Goal: Check status: Check status

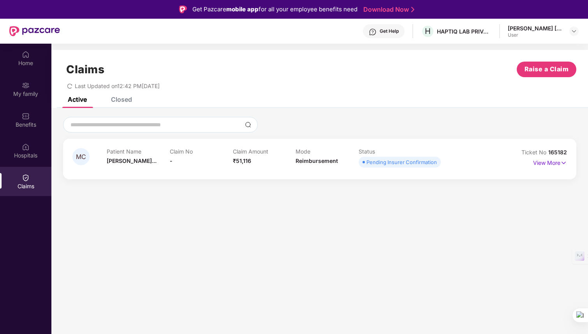
scroll to position [31, 0]
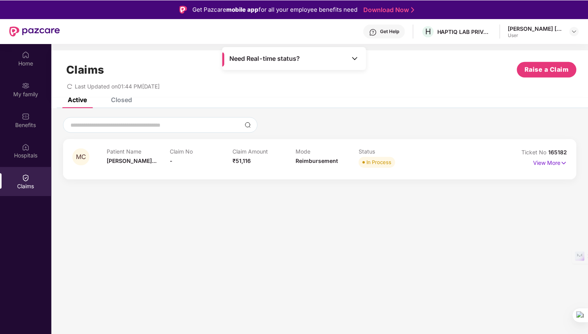
scroll to position [31, 0]
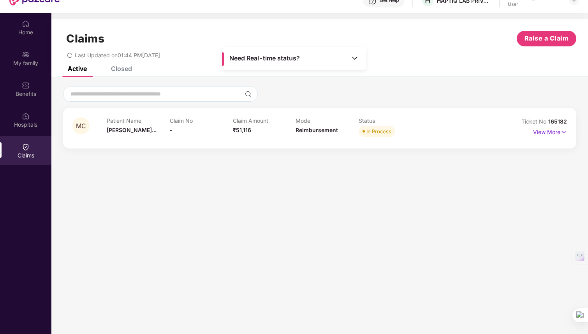
click at [67, 55] on icon "redo" at bounding box center [69, 55] width 5 height 5
click at [352, 62] on div "Need Real-time status?" at bounding box center [294, 58] width 144 height 23
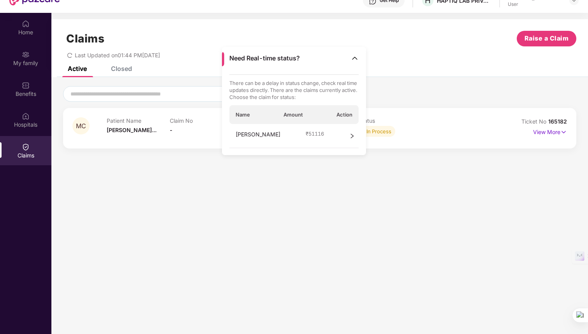
click at [352, 62] on div "Need Real-time status?" at bounding box center [294, 58] width 144 height 23
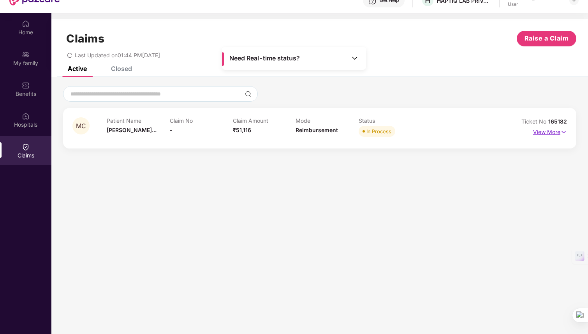
click at [558, 133] on p "View More" at bounding box center [550, 131] width 34 height 11
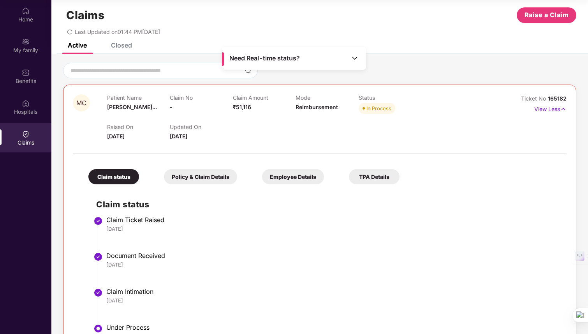
scroll to position [0, 0]
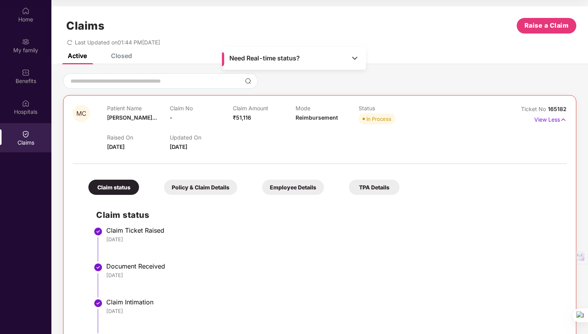
click at [121, 60] on div "Closed" at bounding box center [115, 55] width 33 height 17
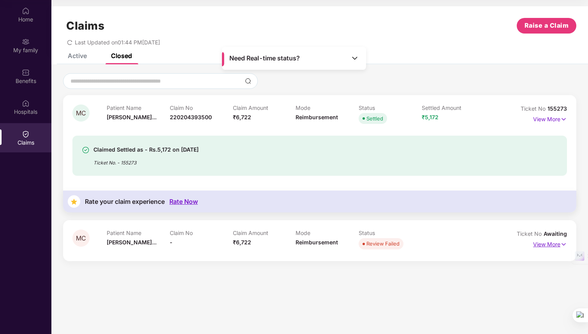
click at [562, 247] on img at bounding box center [563, 244] width 7 height 9
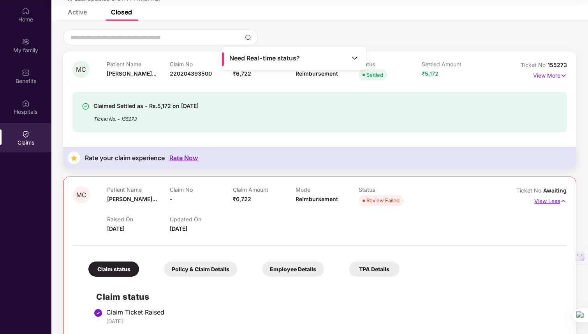
scroll to position [93, 0]
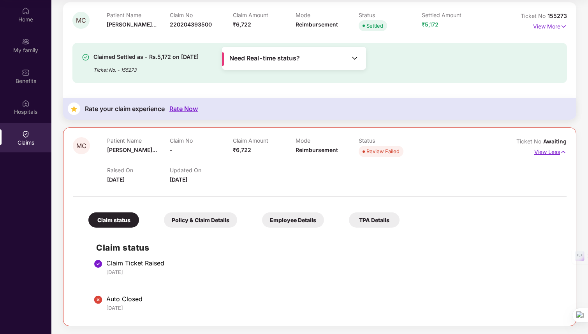
click at [551, 155] on p "View Less" at bounding box center [550, 151] width 32 height 11
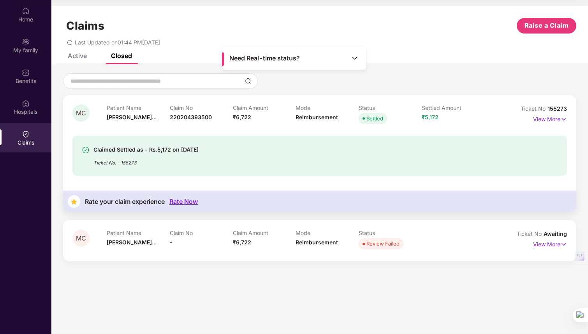
scroll to position [0, 0]
click at [543, 163] on div "Claimed Settled as - Rs.5,172 on [DATE] Ticket No. - 155273" at bounding box center [320, 155] width 476 height 21
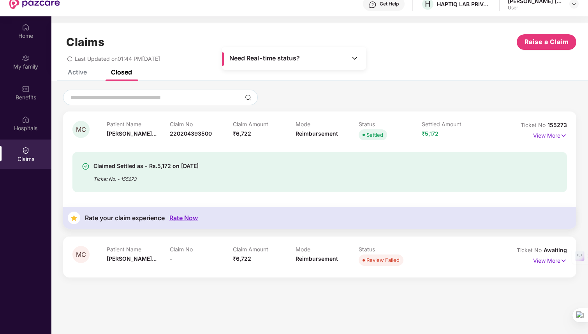
scroll to position [26, 0]
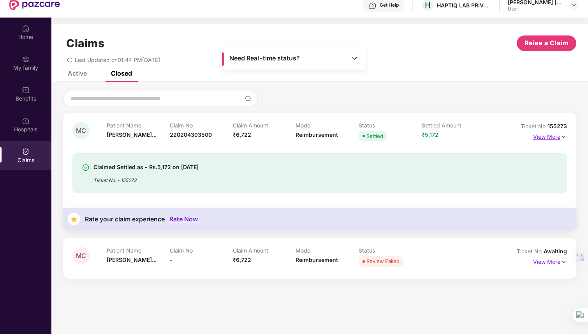
click at [538, 138] on p "View More" at bounding box center [550, 135] width 34 height 11
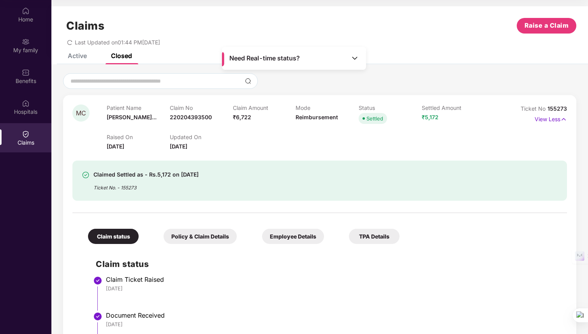
scroll to position [164, 0]
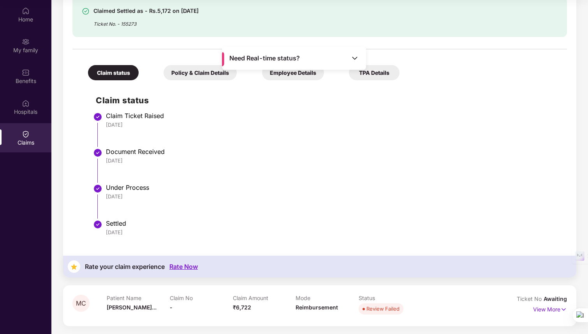
click at [282, 132] on li "Claim Ticket Raised [DATE]" at bounding box center [327, 132] width 463 height 36
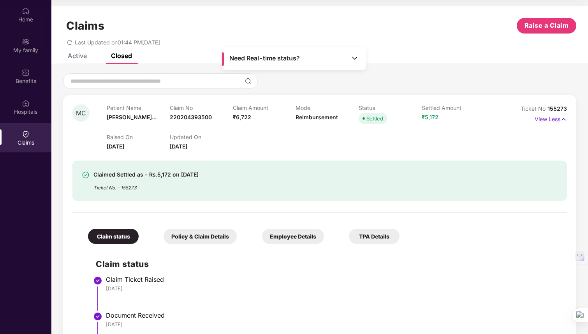
scroll to position [0, 0]
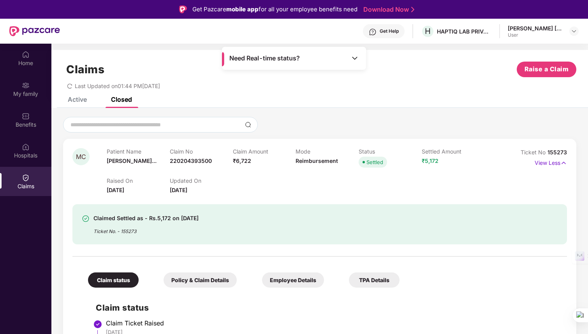
click at [69, 96] on div "Claims Raise a Claim Last Updated on 01:44 PM[DATE]" at bounding box center [319, 73] width 537 height 47
click at [81, 101] on div "Active" at bounding box center [77, 99] width 19 height 8
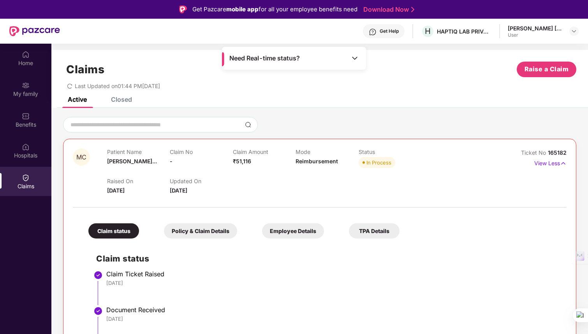
click at [70, 87] on icon "redo" at bounding box center [69, 85] width 5 height 5
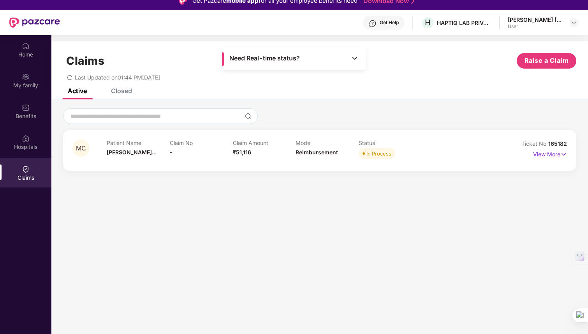
scroll to position [12, 0]
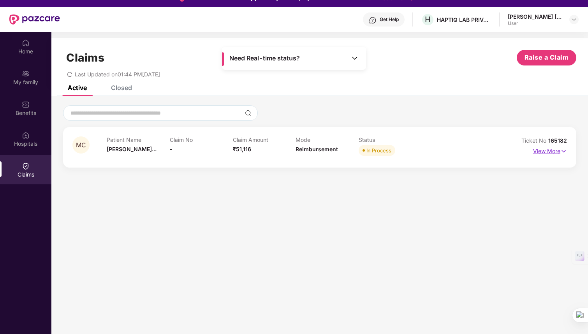
click at [556, 153] on p "View More" at bounding box center [550, 150] width 34 height 11
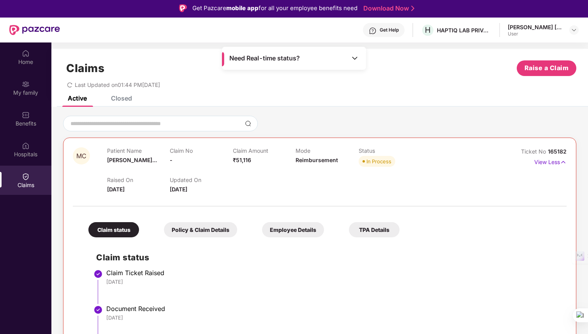
scroll to position [0, 0]
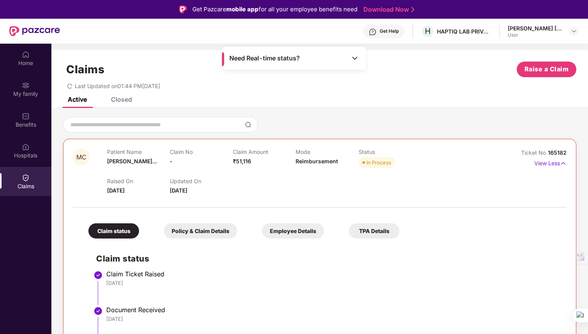
click at [342, 56] on div "Need Real-time status?" at bounding box center [294, 58] width 144 height 23
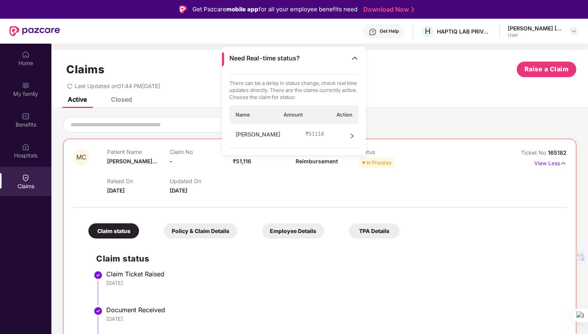
click at [350, 137] on icon "right" at bounding box center [351, 135] width 5 height 5
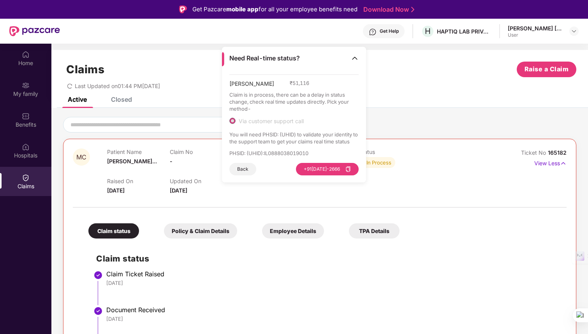
click at [403, 153] on p "Status" at bounding box center [390, 151] width 63 height 7
click at [352, 54] on img at bounding box center [355, 58] width 8 height 8
